Goal: Task Accomplishment & Management: Use online tool/utility

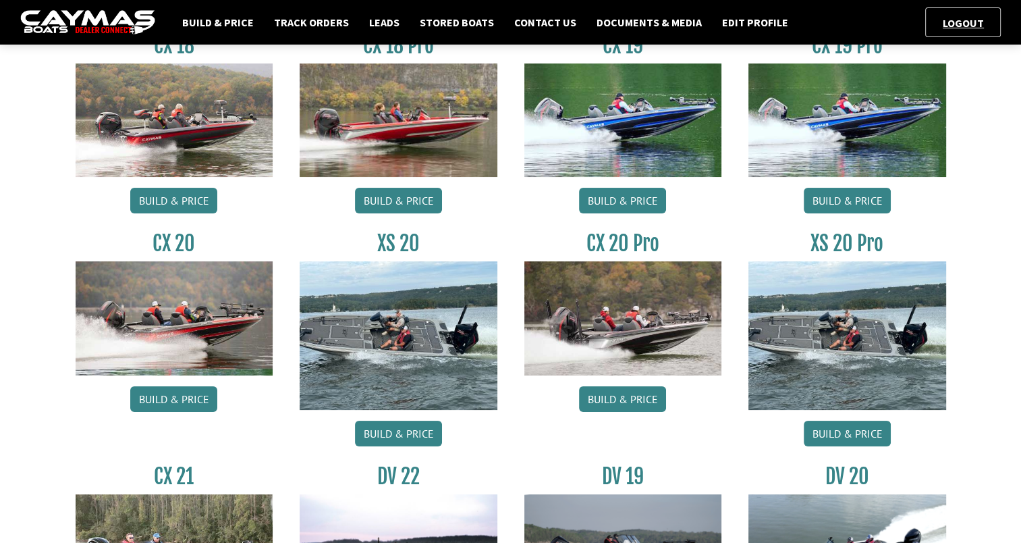
scroll to position [126, 0]
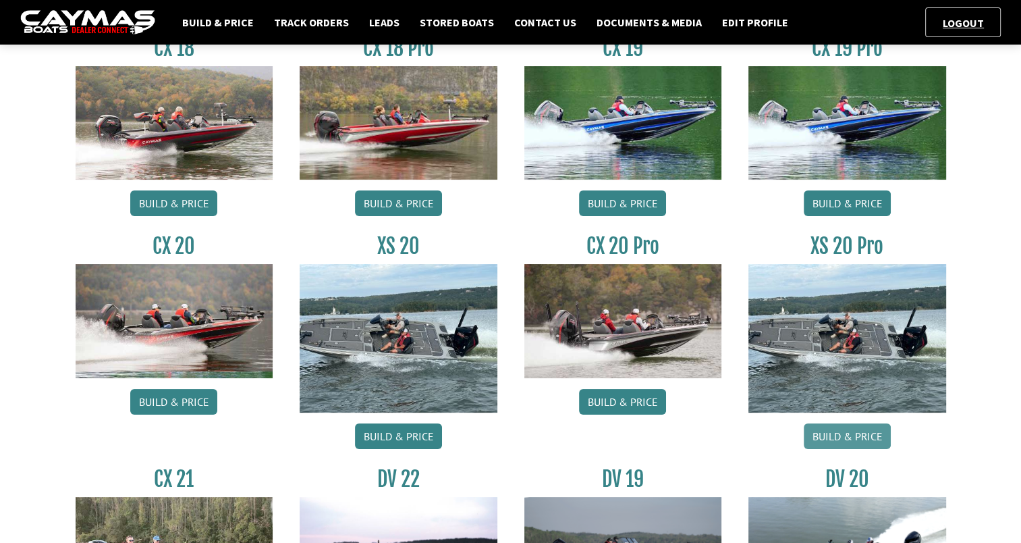
click at [865, 439] on link "Build & Price" at bounding box center [847, 436] width 87 height 26
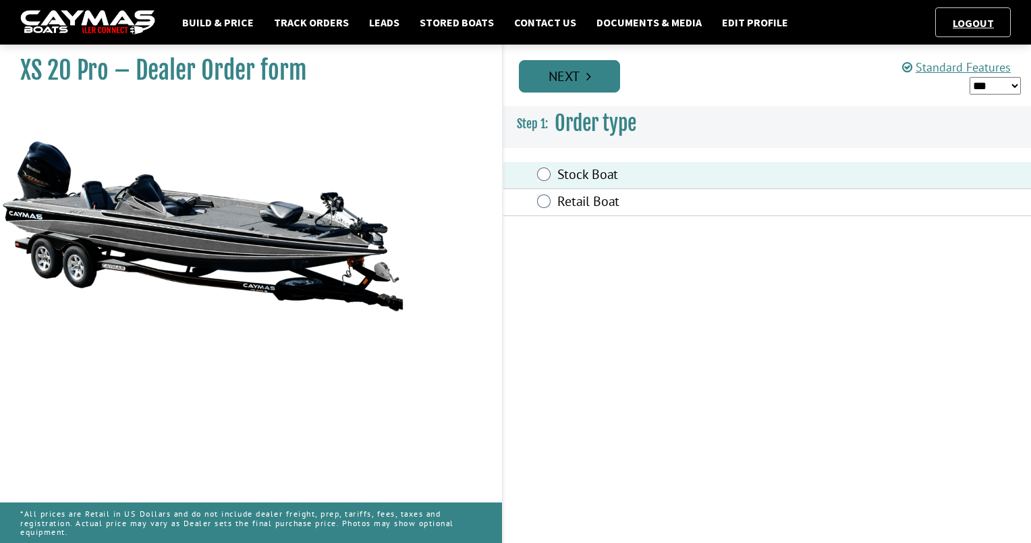
click at [583, 79] on link "Next" at bounding box center [569, 76] width 101 height 32
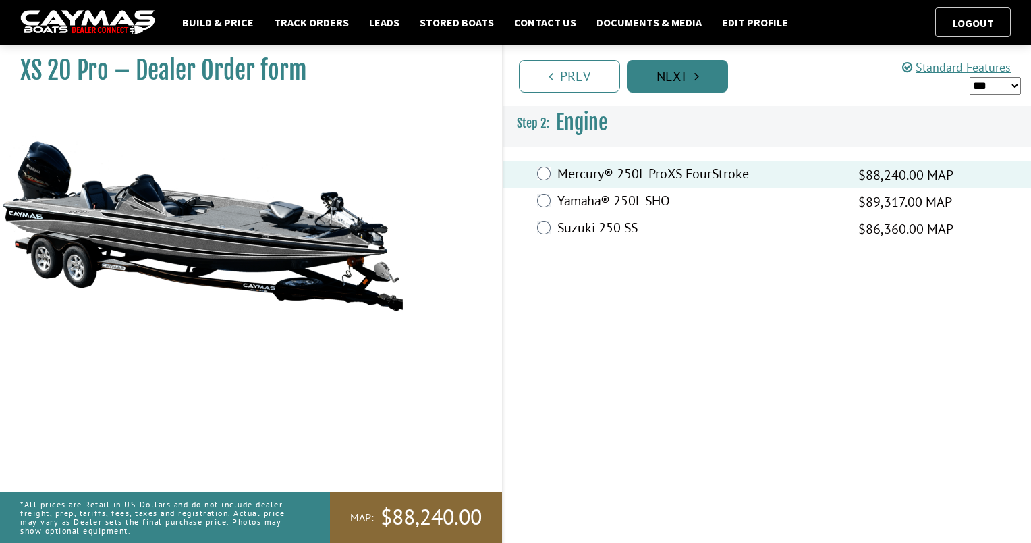
click at [671, 67] on link "Next" at bounding box center [677, 76] width 101 height 32
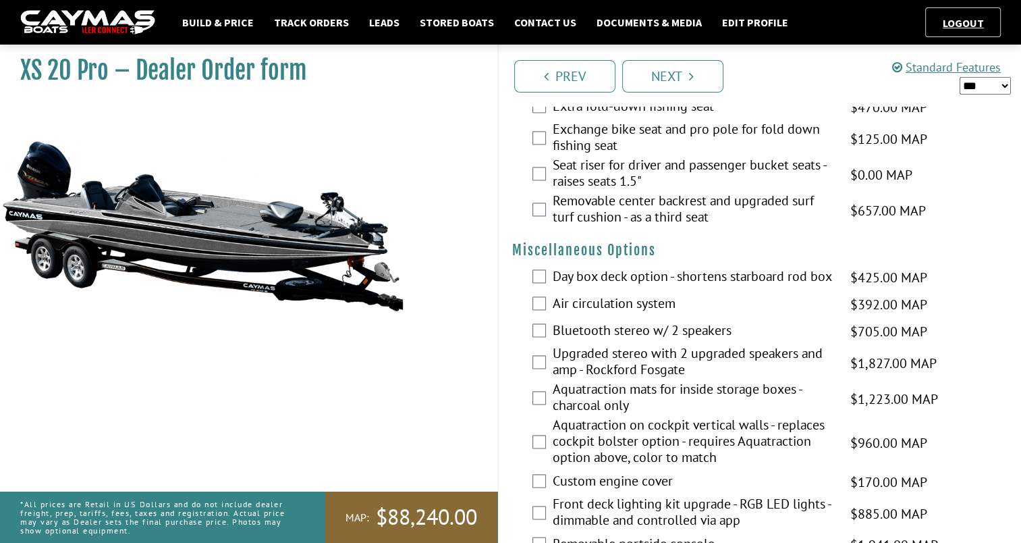
scroll to position [1925, 0]
